Goal: Transaction & Acquisition: Purchase product/service

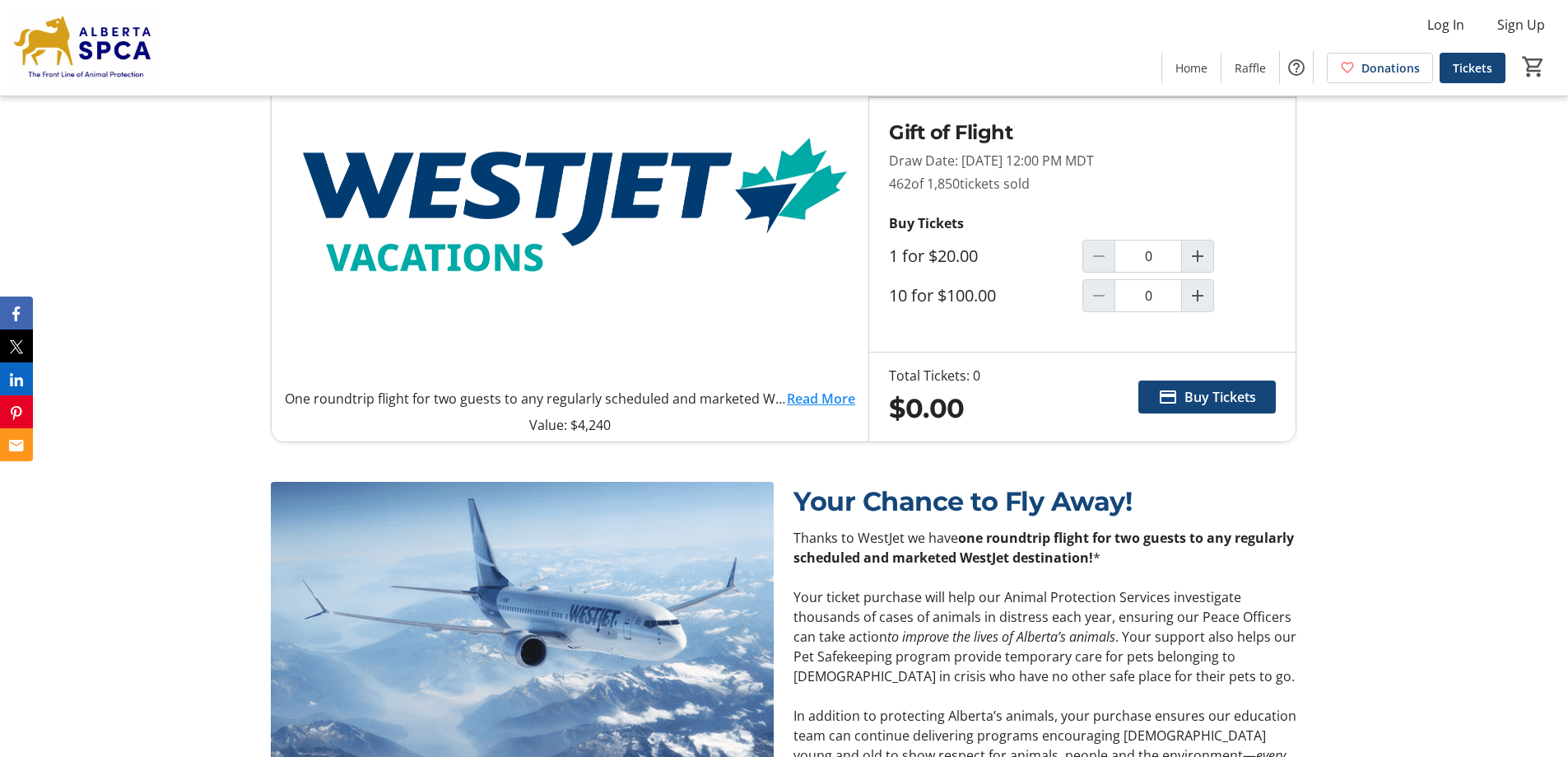
scroll to position [577, 0]
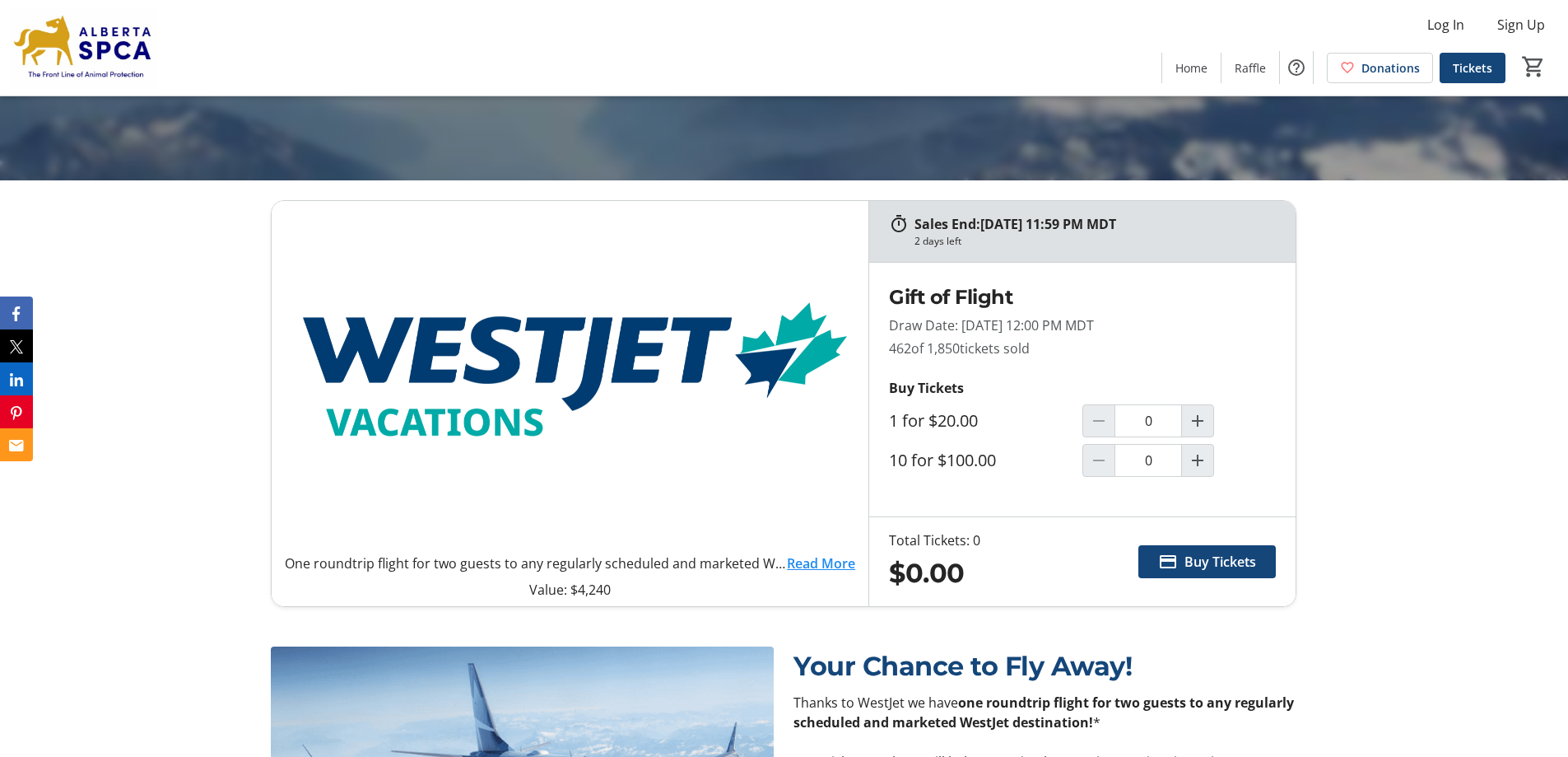
click at [819, 562] on link "Read More" at bounding box center [822, 563] width 68 height 20
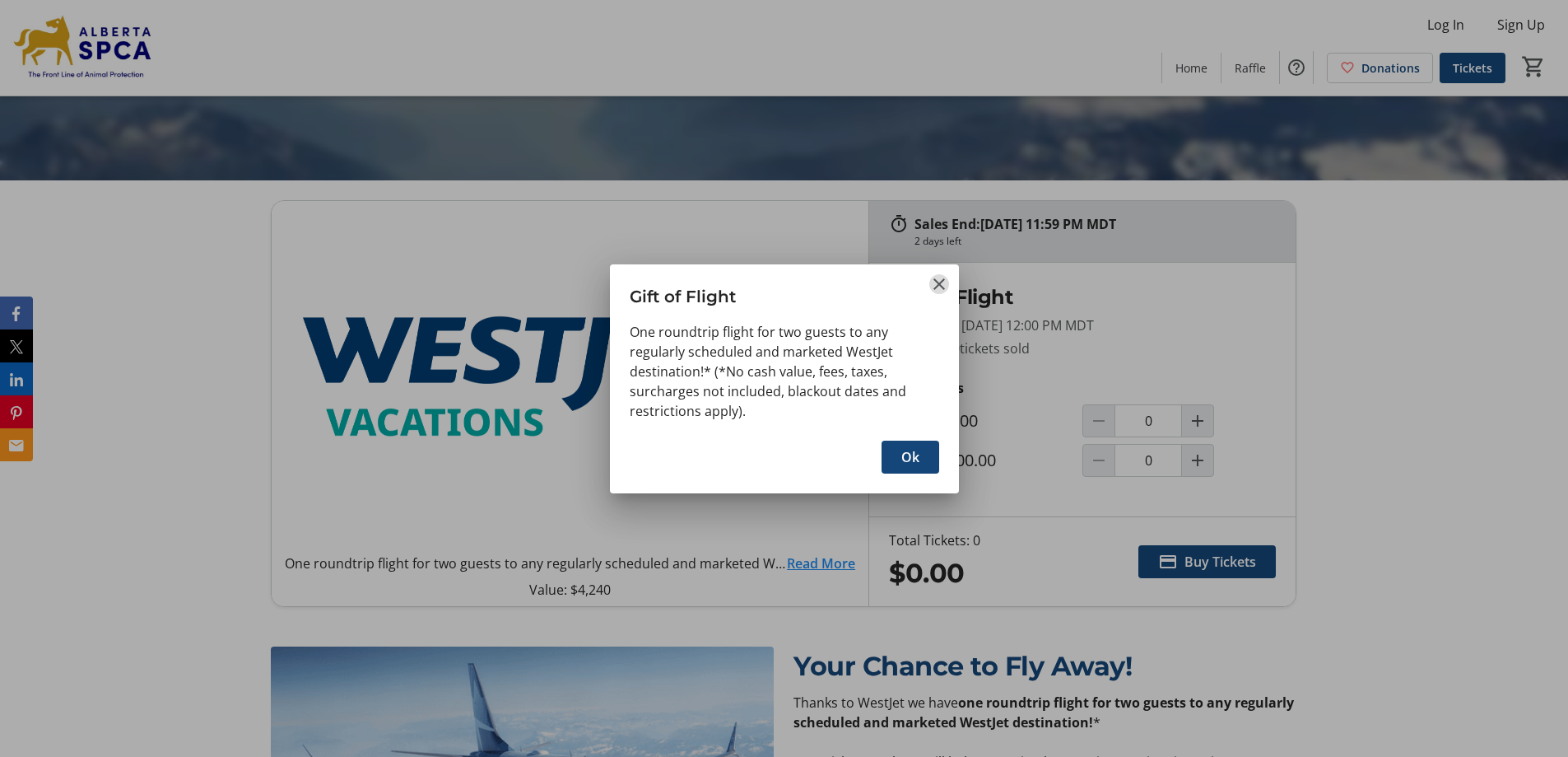
click at [937, 282] on mat-icon "Close" at bounding box center [939, 284] width 20 height 20
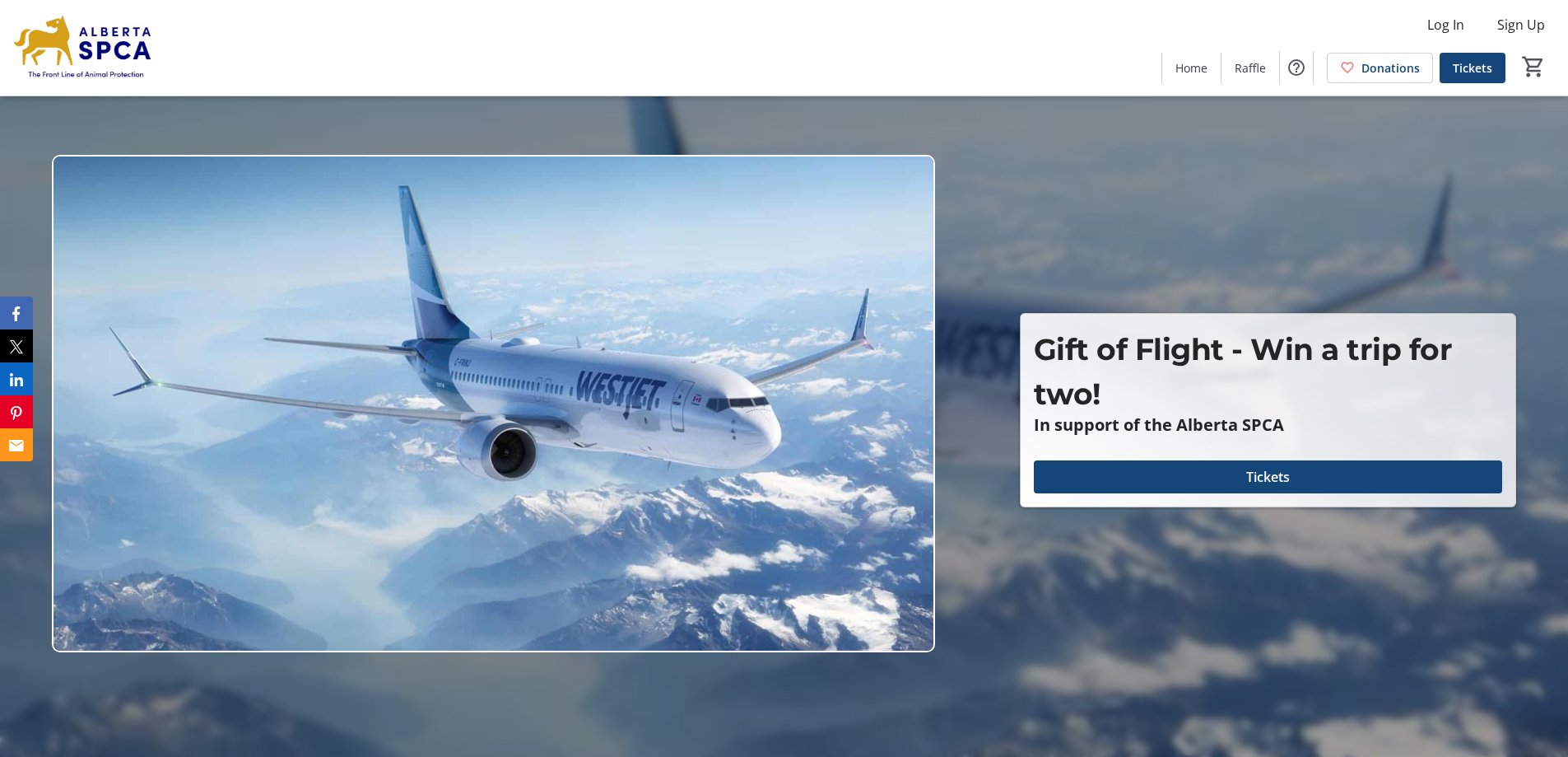
click at [125, 66] on img at bounding box center [84, 48] width 147 height 82
click at [1085, 631] on div at bounding box center [784, 378] width 1568 height 757
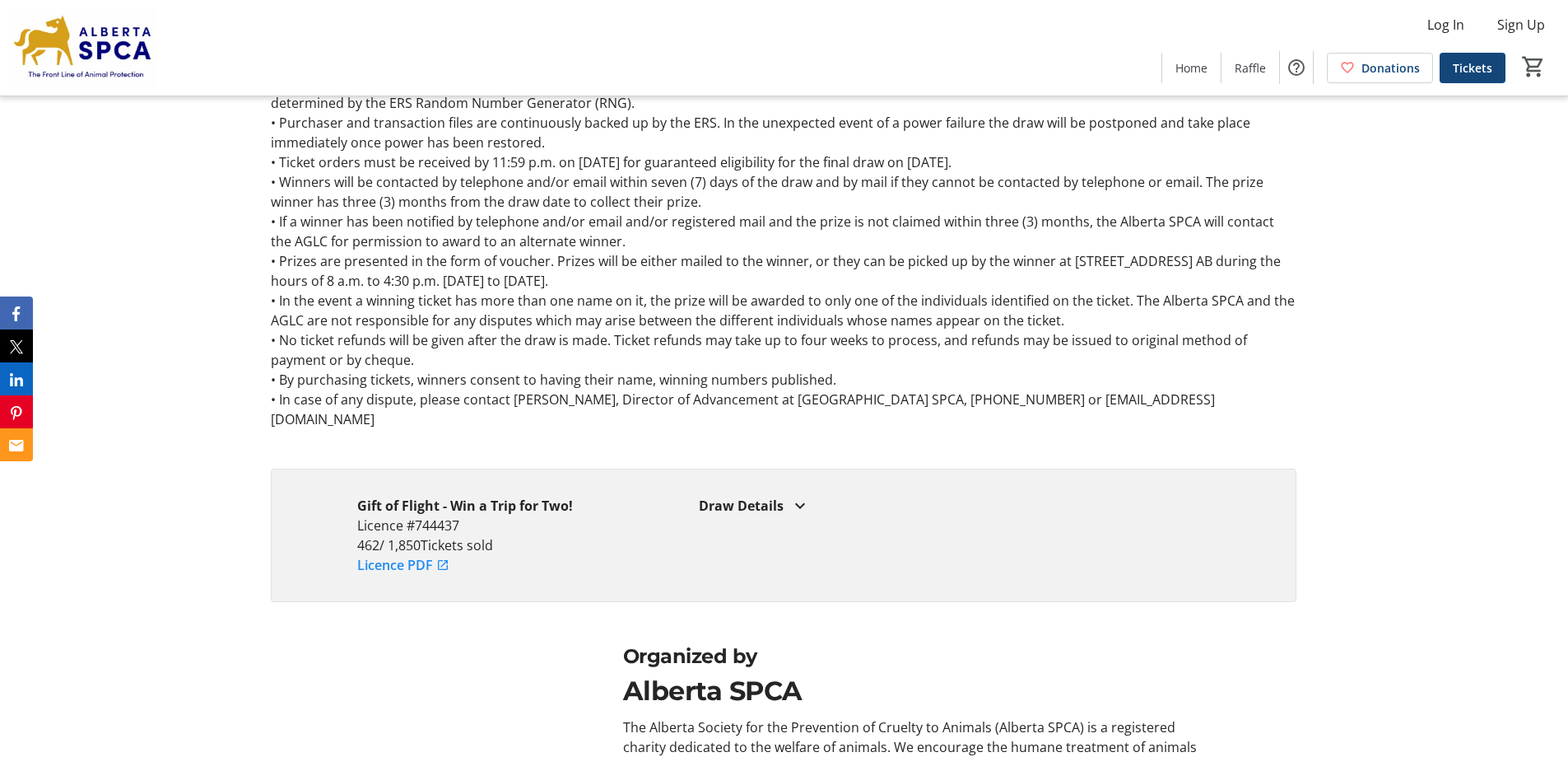
scroll to position [2388, 0]
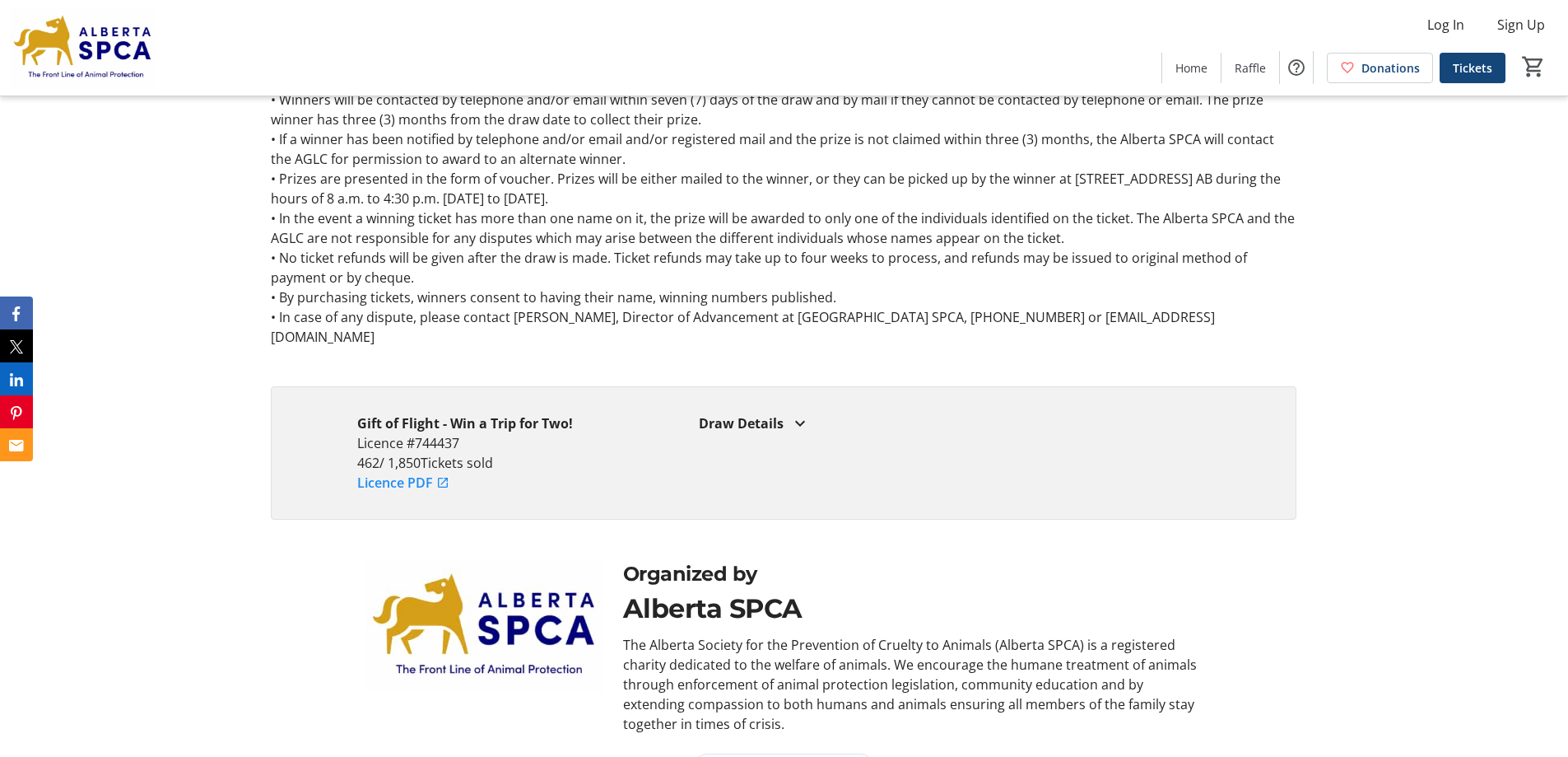
click at [855, 594] on div "Organized by Alberta SPCA The Alberta Society for the Prevention of Cruelty to …" at bounding box center [912, 647] width 599 height 174
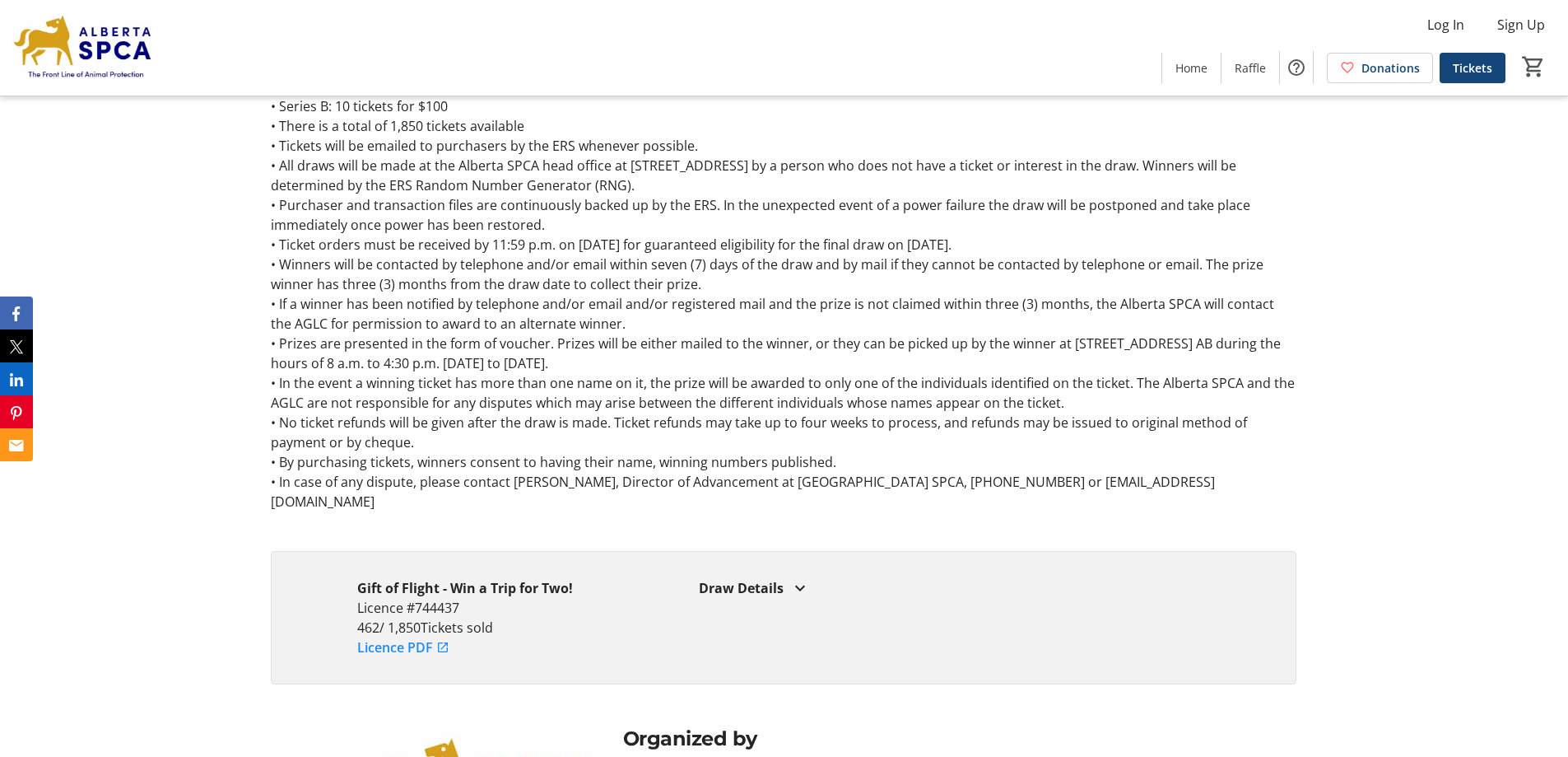
click at [798, 578] on mat-icon at bounding box center [799, 588] width 20 height 20
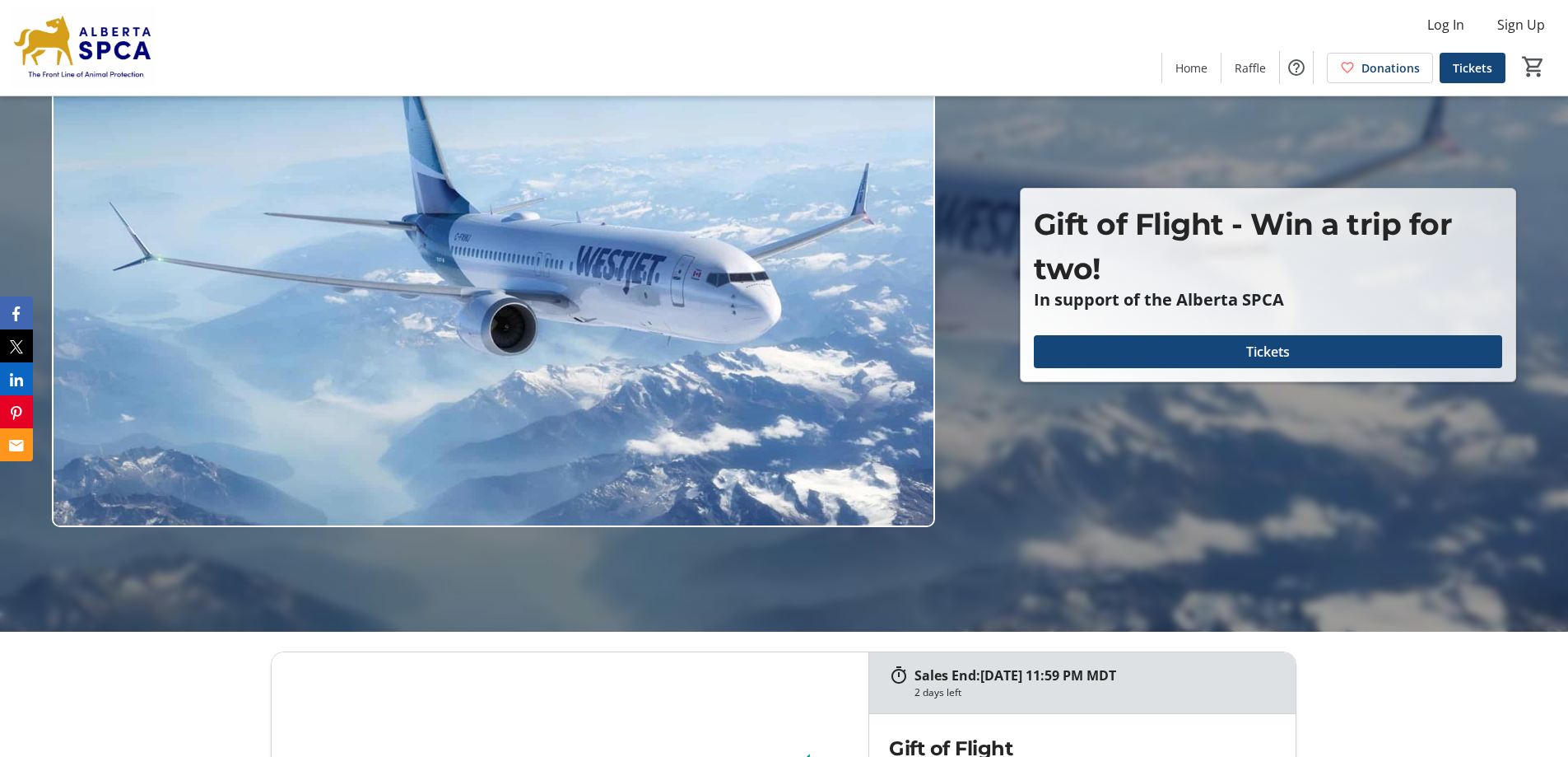
scroll to position [0, 0]
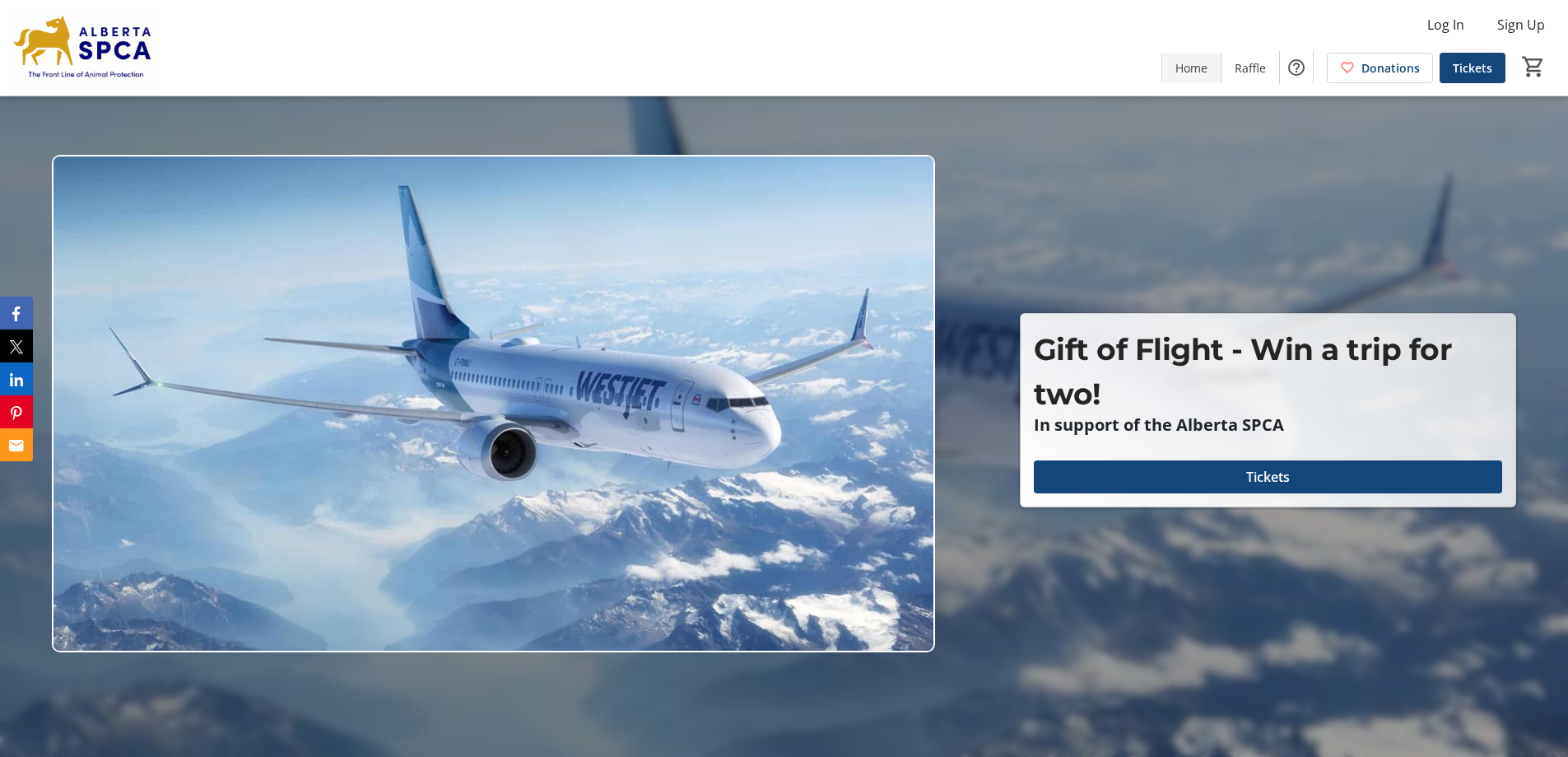
click at [1200, 69] on span "Home" at bounding box center [1192, 67] width 32 height 17
click at [1254, 66] on span "Raffle" at bounding box center [1250, 67] width 32 height 17
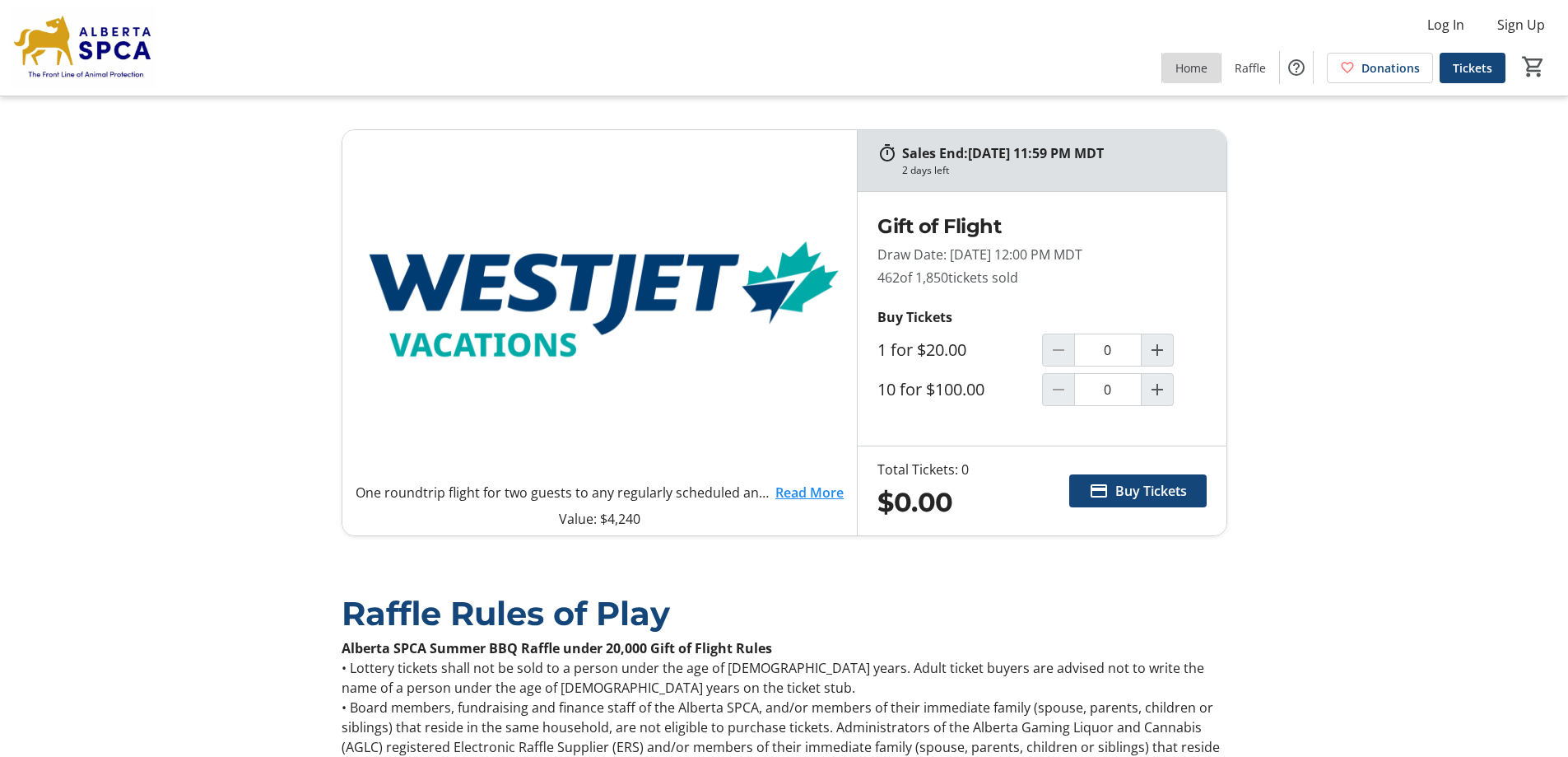
click at [1191, 74] on span "Home" at bounding box center [1192, 67] width 32 height 17
